Goal: Register for event/course

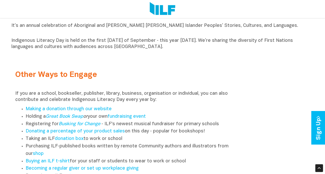
scroll to position [615, 0]
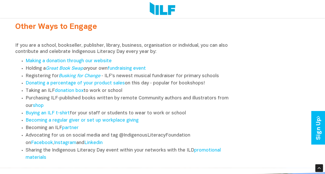
click at [75, 103] on li "Purchasing ILF‑published books written by remote Community authors and illustra…" at bounding box center [130, 102] width 209 height 15
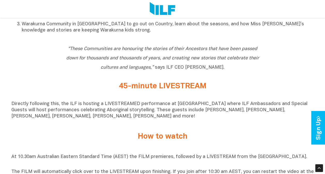
scroll to position [295, 0]
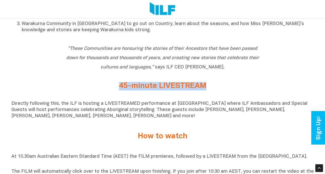
drag, startPoint x: 119, startPoint y: 88, endPoint x: 212, endPoint y: 92, distance: 93.3
click at [212, 90] on h2 "45-minute LIVESTREAM" at bounding box center [163, 86] width 194 height 9
click at [156, 97] on div "45-minute LIVESTREAM" at bounding box center [162, 87] width 302 height 19
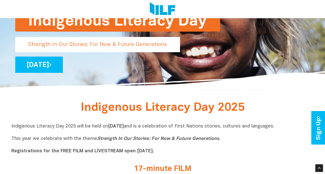
scroll to position [0, 0]
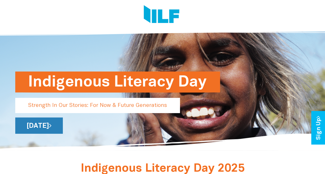
click at [63, 127] on link "[DATE]" at bounding box center [39, 126] width 48 height 16
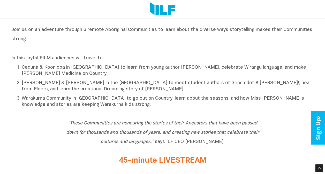
scroll to position [203, 0]
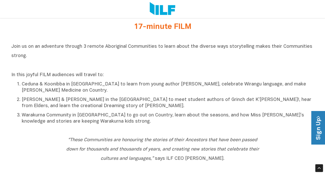
click at [315, 116] on icon at bounding box center [318, 117] width 6 height 2
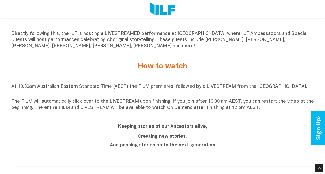
scroll to position [365, 0]
click at [318, 133] on link "Sign Up" at bounding box center [318, 127] width 15 height 33
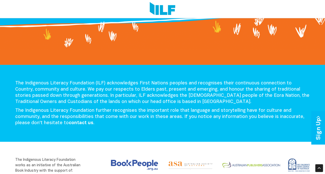
scroll to position [1044, 0]
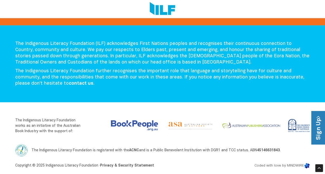
click at [318, 120] on link "Sign Up" at bounding box center [318, 127] width 15 height 33
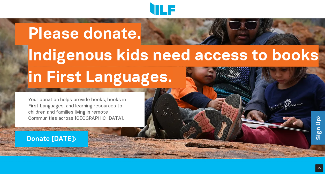
scroll to position [801, 0]
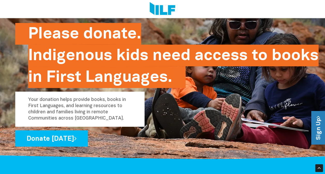
click at [316, 122] on link "Sign Up" at bounding box center [318, 127] width 15 height 33
